Goal: Find contact information: Find contact information

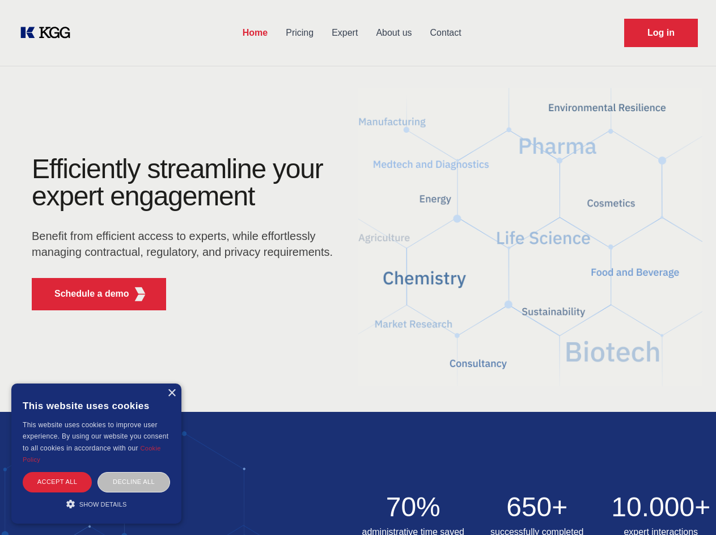
click at [358, 267] on div "Efficiently streamline your expert engagement Benefit from efficient access to …" at bounding box center [186, 237] width 345 height 164
click at [85, 294] on p "Schedule a demo" at bounding box center [91, 294] width 75 height 14
click at [171, 393] on div "× This website uses cookies This website uses cookies to improve user experienc…" at bounding box center [96, 453] width 170 height 140
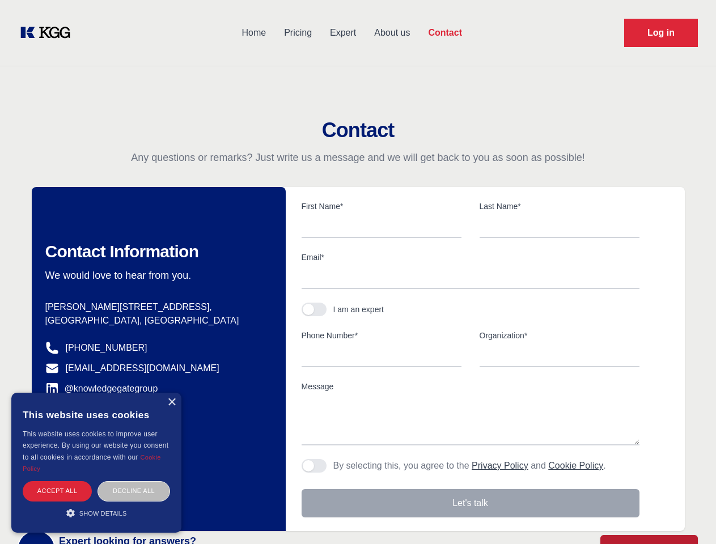
click at [57, 481] on div "Accept all" at bounding box center [57, 491] width 69 height 20
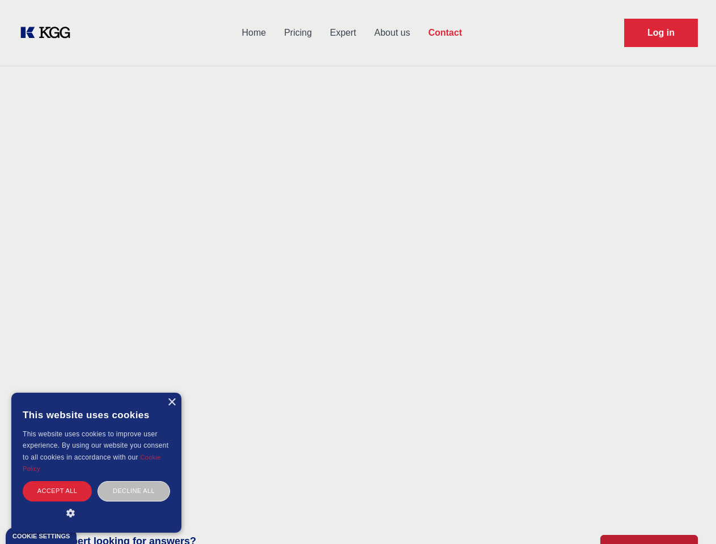
click at [134, 481] on div "Decline all" at bounding box center [134, 491] width 73 height 20
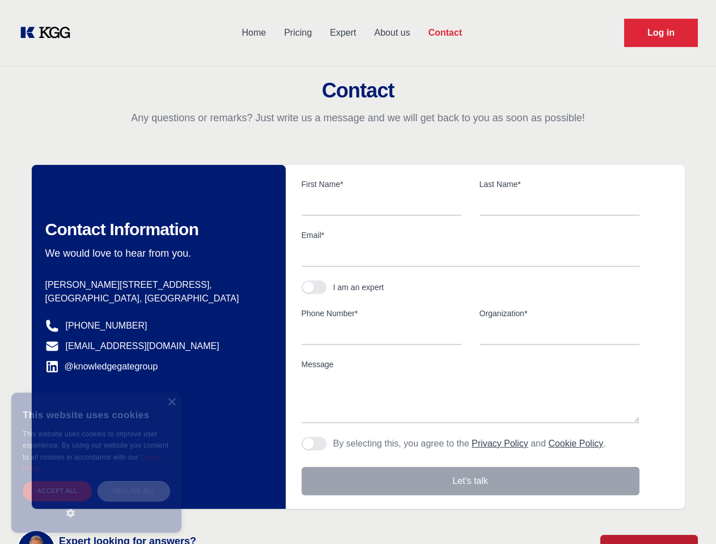
click at [96, 504] on main "Contact Any questions or remarks? Just write us a message and we will get back …" at bounding box center [358, 295] width 716 height 590
